Goal: Find specific page/section: Find specific page/section

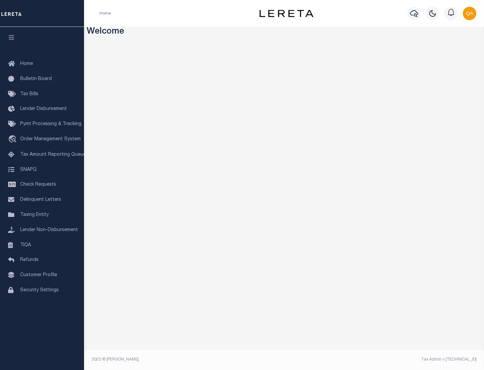
click at [42, 245] on link "TIQA" at bounding box center [42, 245] width 84 height 15
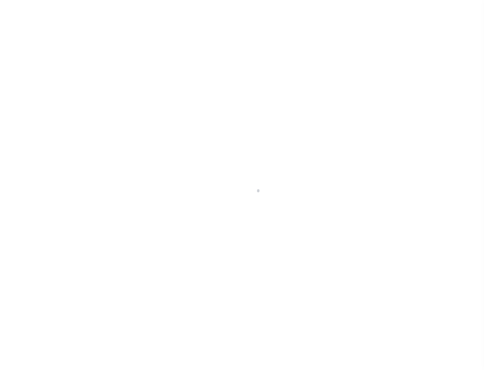
select select "200"
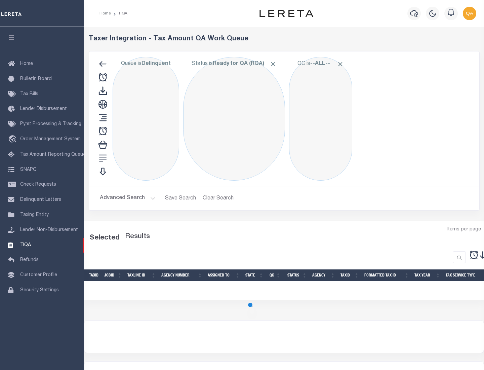
select select "200"
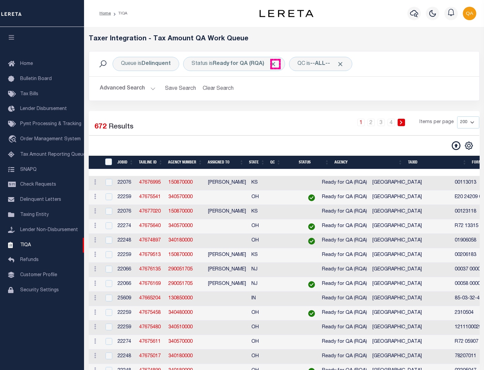
click at [275, 64] on span "Click to Remove" at bounding box center [272, 63] width 7 height 7
